Goal: Information Seeking & Learning: Learn about a topic

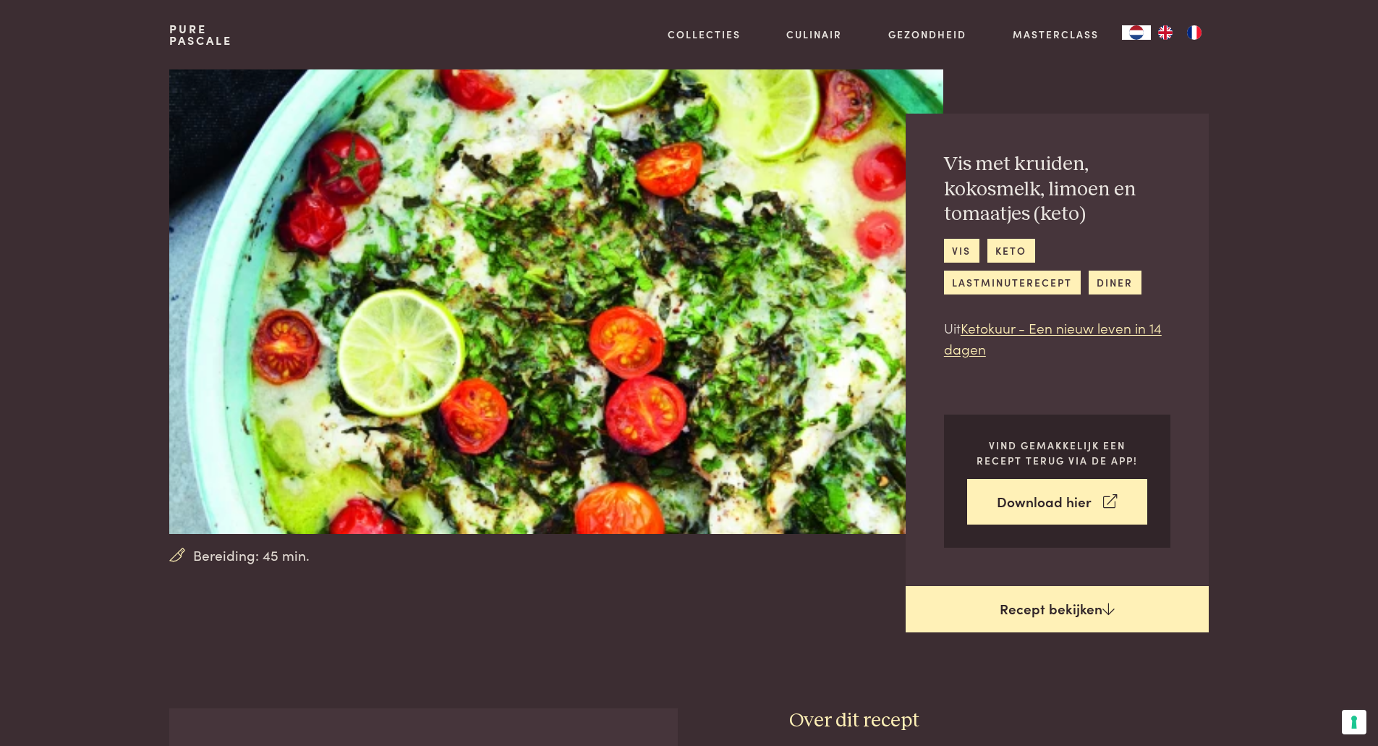
click at [1063, 605] on link "Recept bekijken" at bounding box center [1057, 609] width 303 height 46
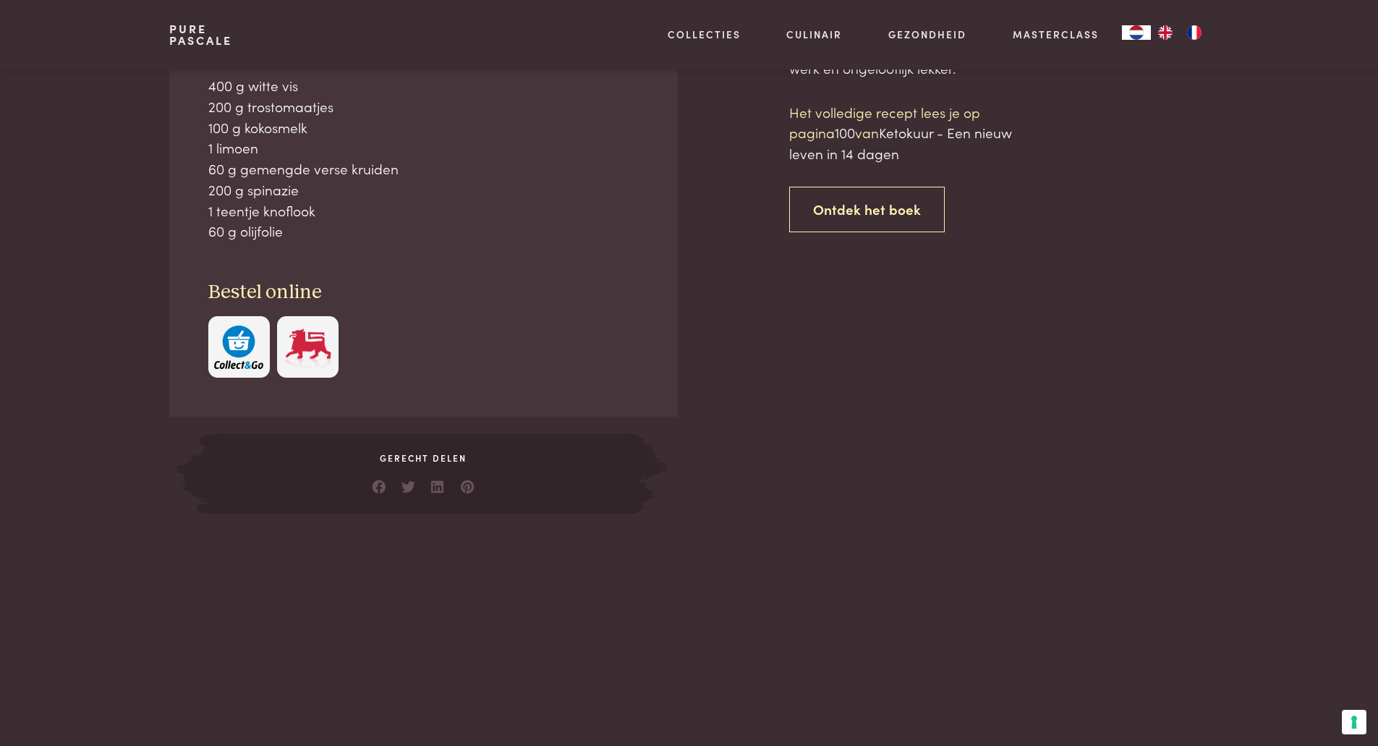
scroll to position [708, 0]
